Goal: Transaction & Acquisition: Obtain resource

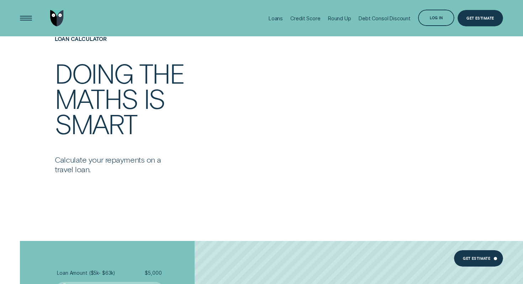
scroll to position [589, 0]
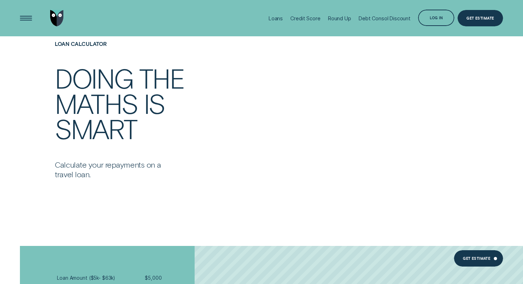
click at [234, 145] on div "Loan Calculator Doing the maths is smart Calculate your repayments on a travel …" at bounding box center [174, 110] width 245 height 138
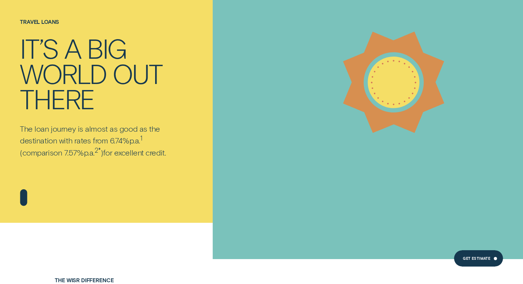
scroll to position [0, 0]
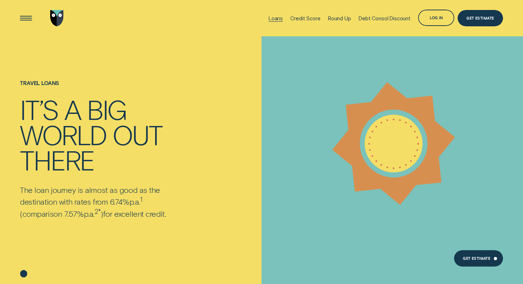
click at [280, 20] on div "Loans" at bounding box center [276, 18] width 14 height 6
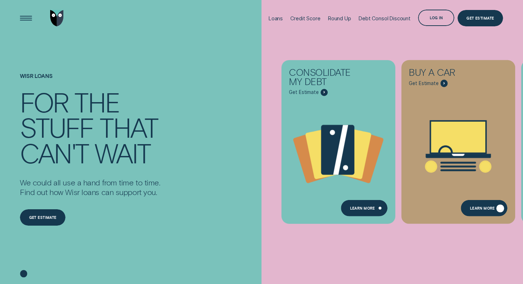
click at [488, 210] on div "Learn More" at bounding box center [482, 209] width 25 height 3
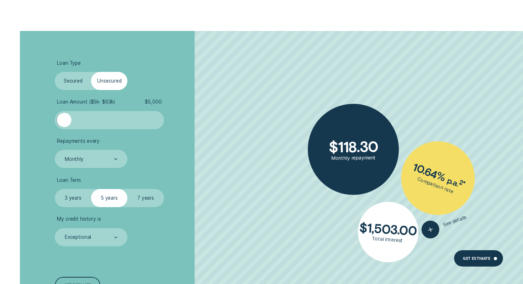
scroll to position [1081, 0]
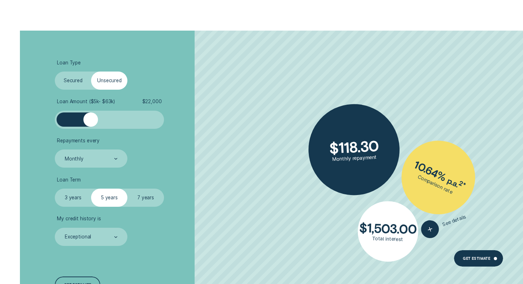
drag, startPoint x: 64, startPoint y: 114, endPoint x: 91, endPoint y: 122, distance: 28.5
click at [91, 122] on div at bounding box center [90, 119] width 15 height 15
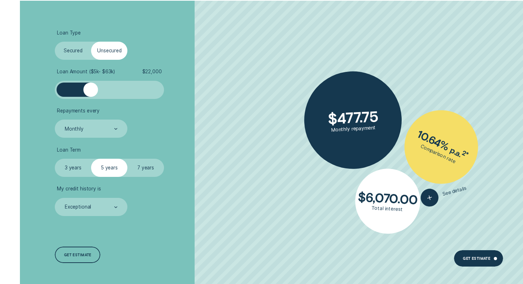
scroll to position [1112, 0]
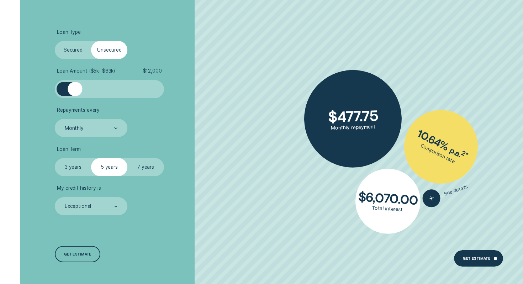
drag, startPoint x: 89, startPoint y: 89, endPoint x: 50, endPoint y: 89, distance: 38.5
click at [50, 89] on div "Loan Type Select Loan Type Secured Unsecured Loan Amount ( $5k - $63k ) $ 12,00…" at bounding box center [261, 146] width 489 height 292
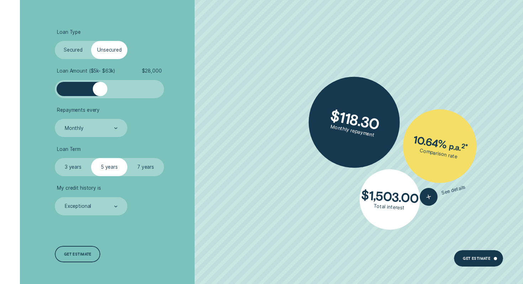
drag, startPoint x: 63, startPoint y: 86, endPoint x: 116, endPoint y: 99, distance: 54.6
click at [108, 94] on div at bounding box center [100, 89] width 15 height 15
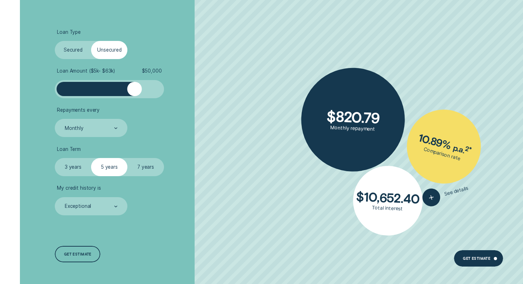
drag, startPoint x: 118, startPoint y: 87, endPoint x: 136, endPoint y: 88, distance: 18.2
click at [136, 88] on div at bounding box center [134, 89] width 15 height 15
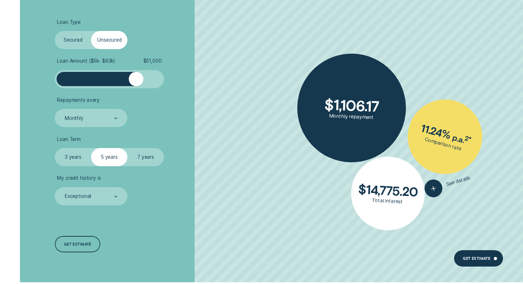
scroll to position [1149, 0]
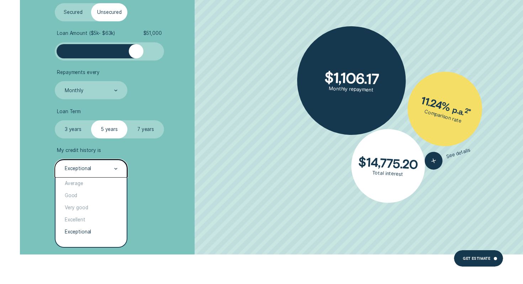
click at [104, 164] on div "Exceptional" at bounding box center [91, 168] width 72 height 18
click at [152, 190] on div "Loan Type Select Loan Type Secured Unsecured Loan Amount ( $5k - $63k ) $ 51,00…" at bounding box center [139, 108] width 175 height 292
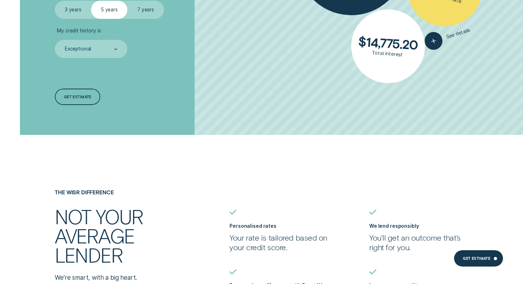
scroll to position [1270, 0]
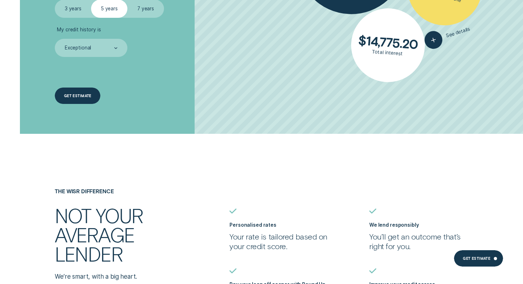
click at [86, 89] on div "Get estimate" at bounding box center [78, 96] width 46 height 16
